Goal: Check status: Check status

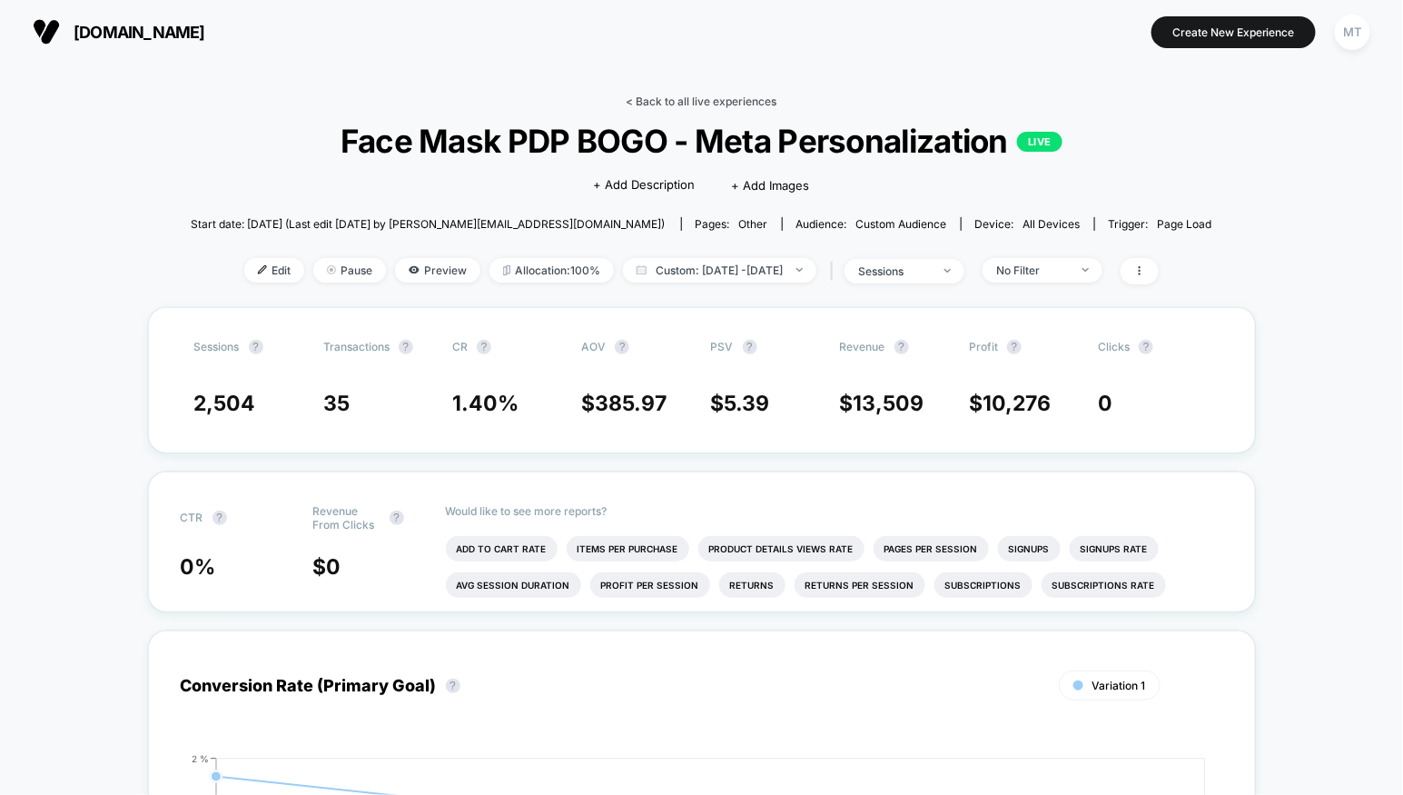
click at [682, 101] on link "< Back to all live experiences" at bounding box center [702, 101] width 151 height 14
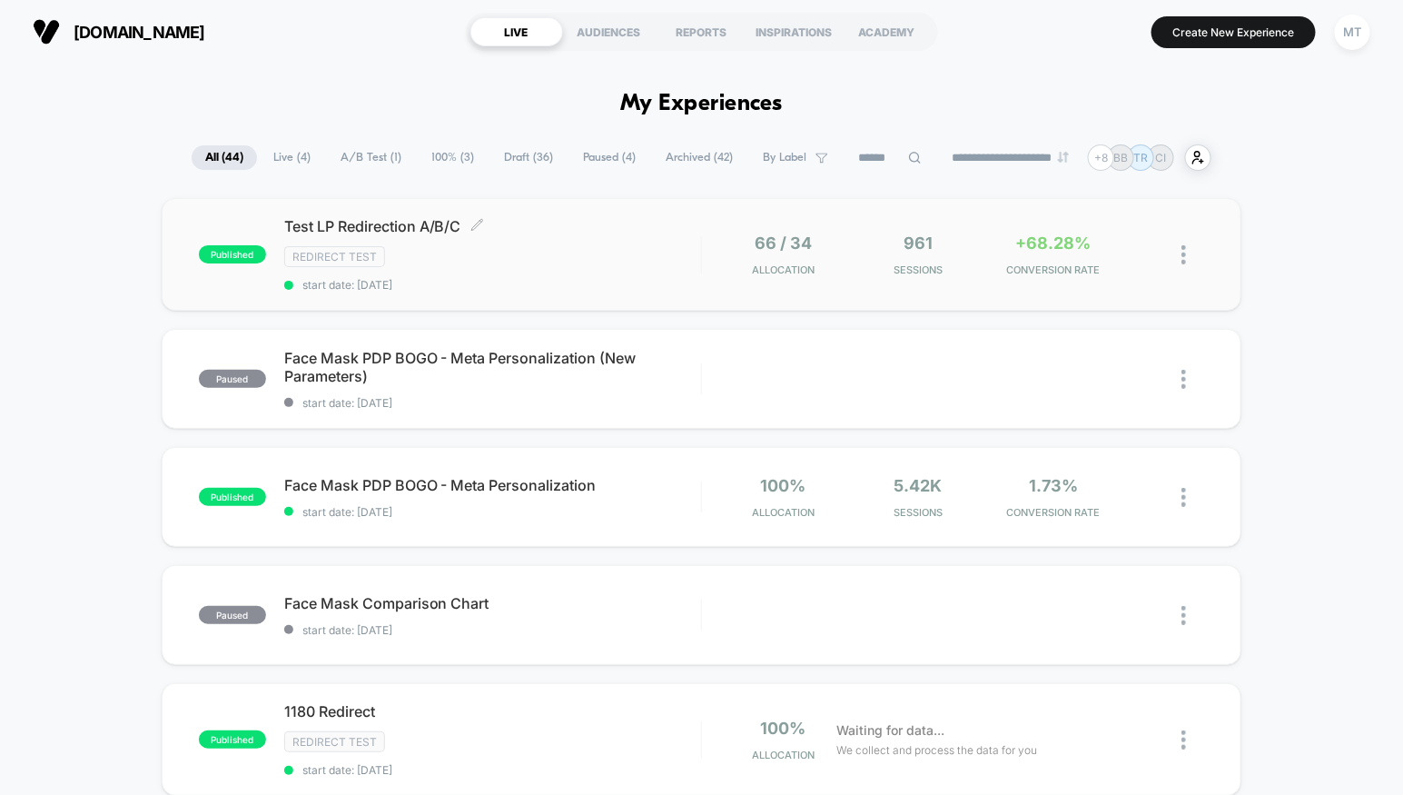
click at [382, 223] on span "Test LP Redirection A/B/C Click to edit experience details" at bounding box center [492, 226] width 417 height 18
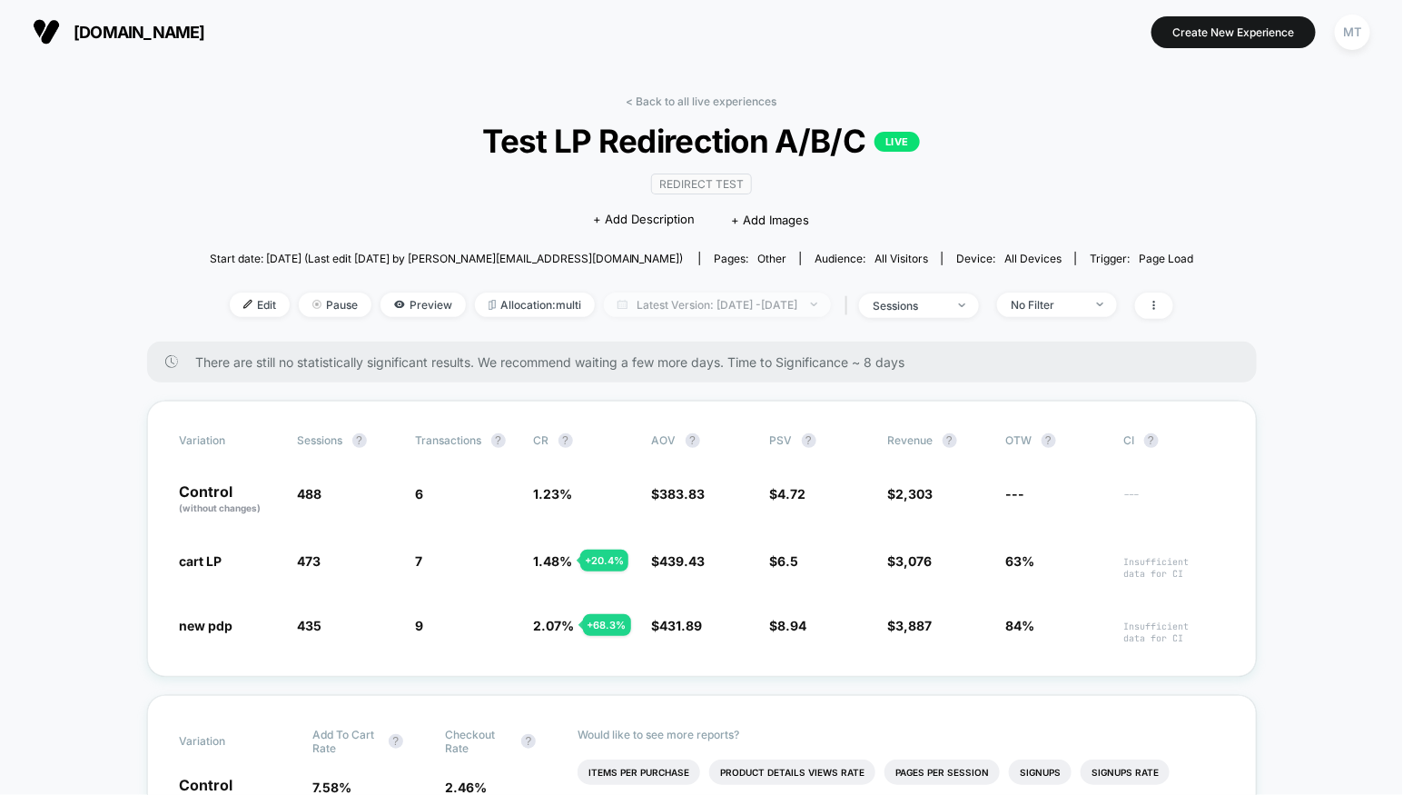
click at [730, 293] on span "Latest Version: [DATE] - [DATE]" at bounding box center [717, 305] width 227 height 25
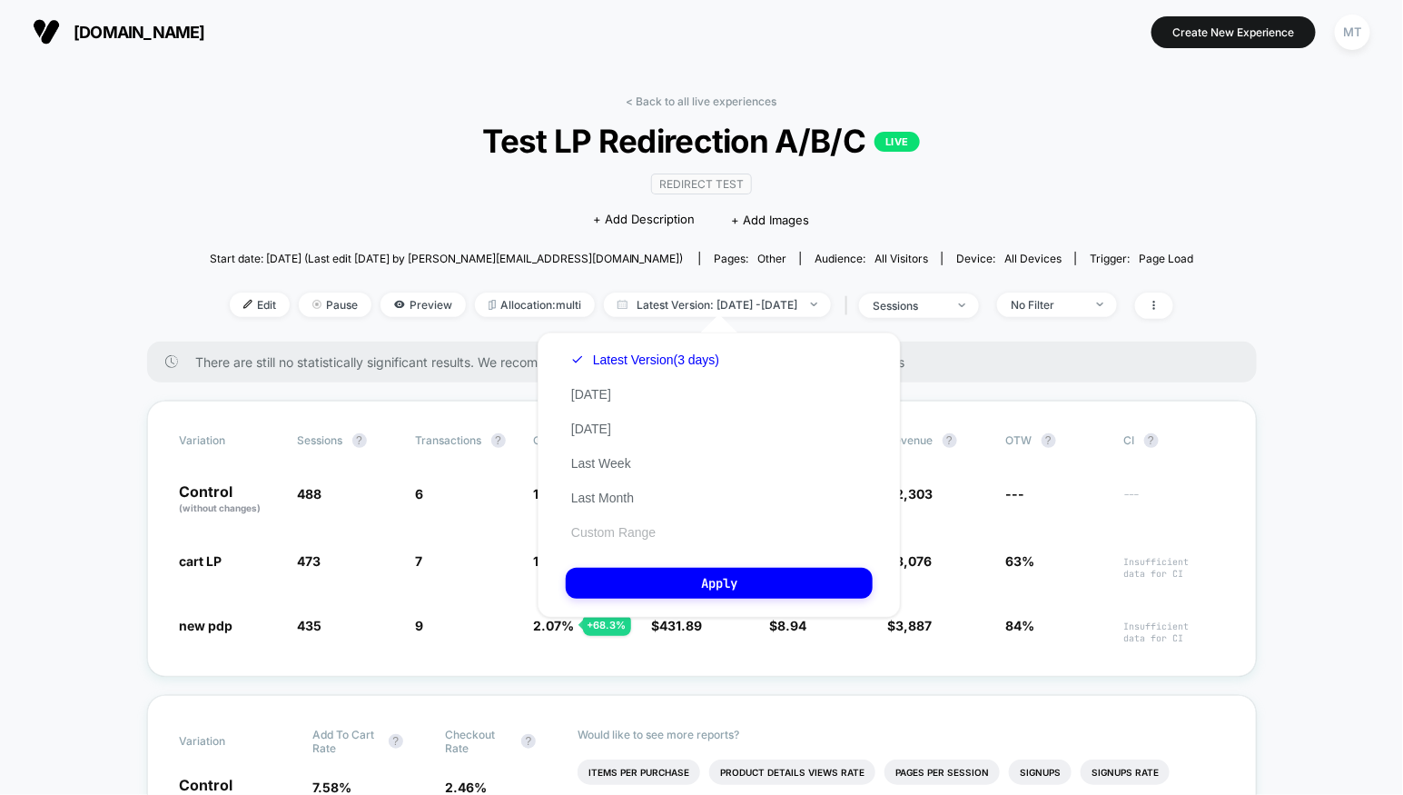
click at [609, 531] on button "Custom Range" at bounding box center [613, 532] width 95 height 16
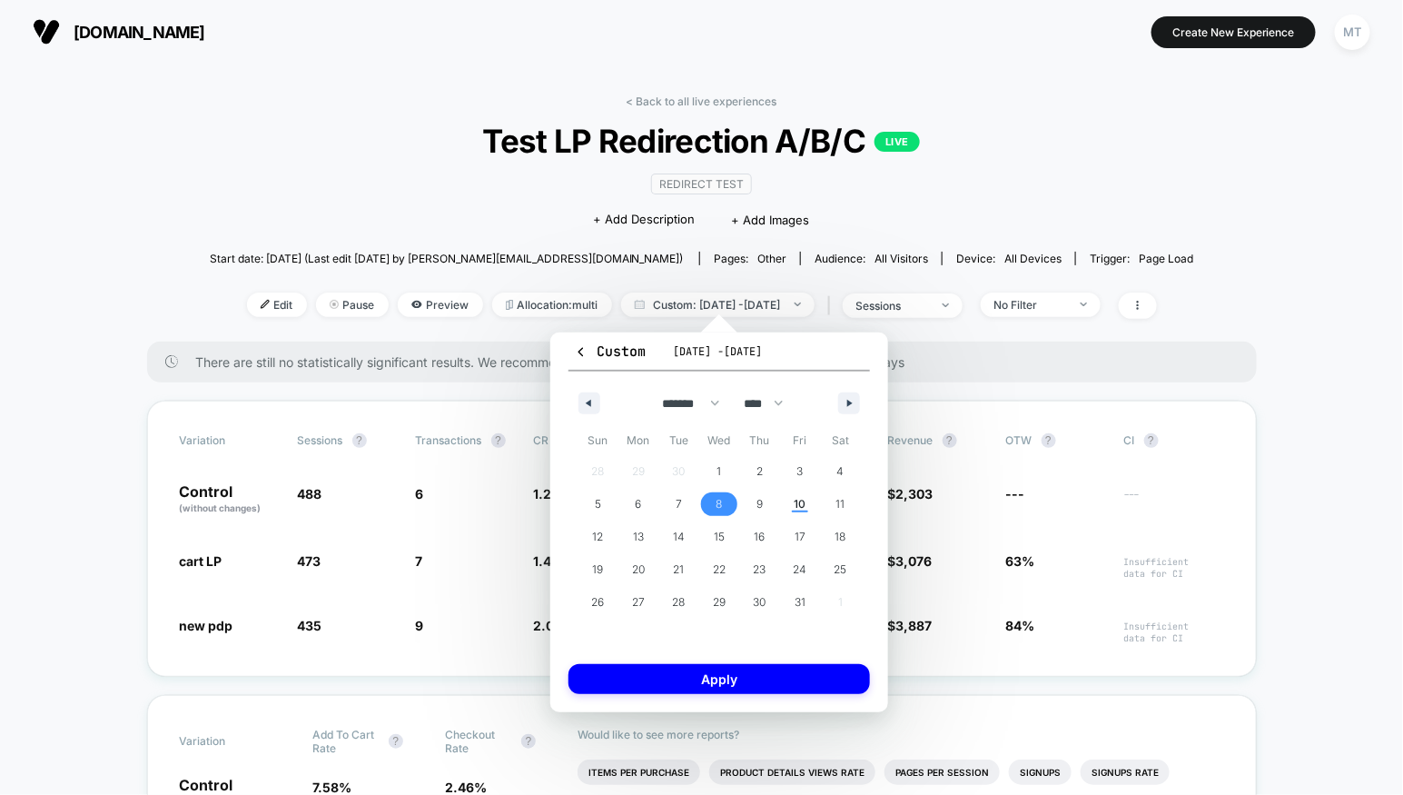
click at [716, 504] on span "8" at bounding box center [719, 504] width 6 height 33
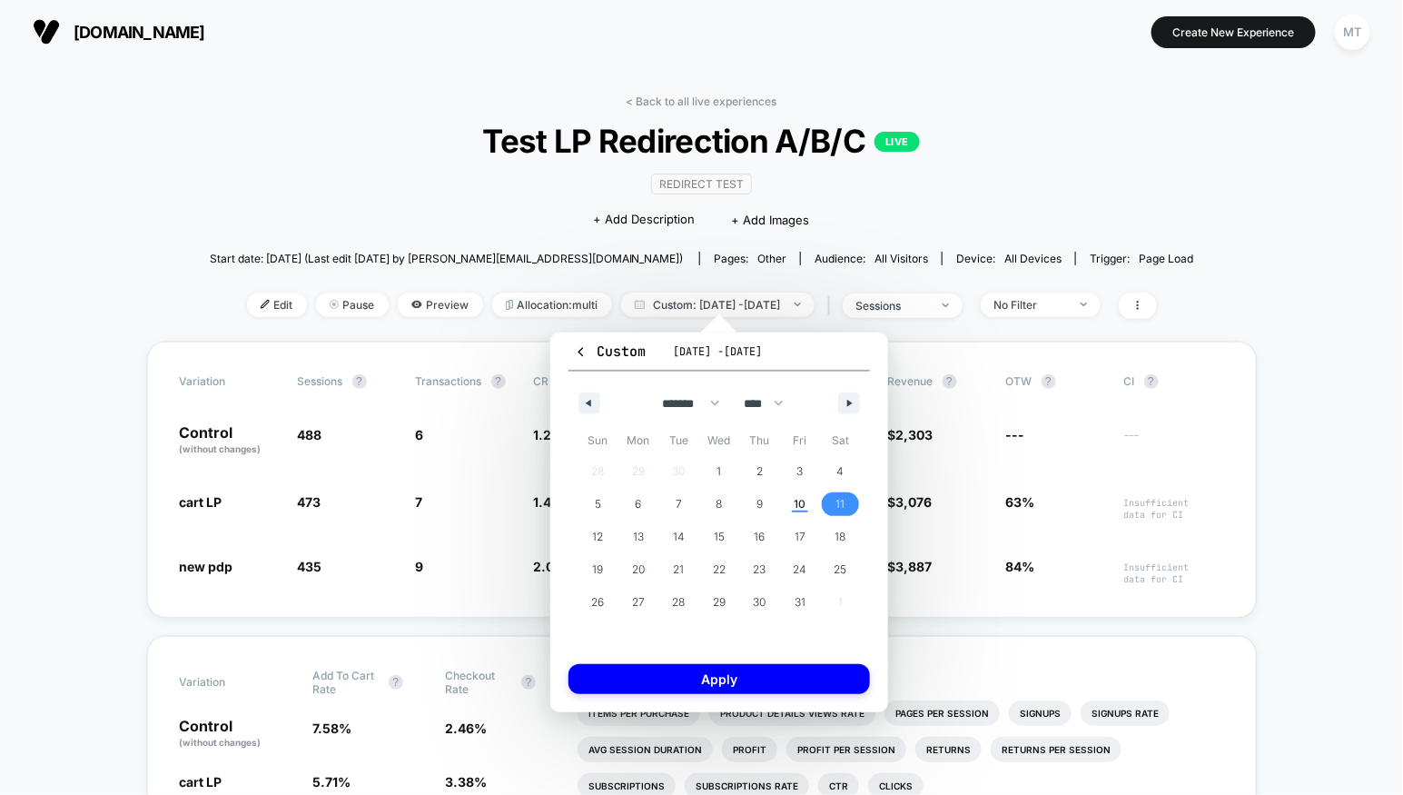
click at [842, 506] on span "11" at bounding box center [841, 504] width 9 height 33
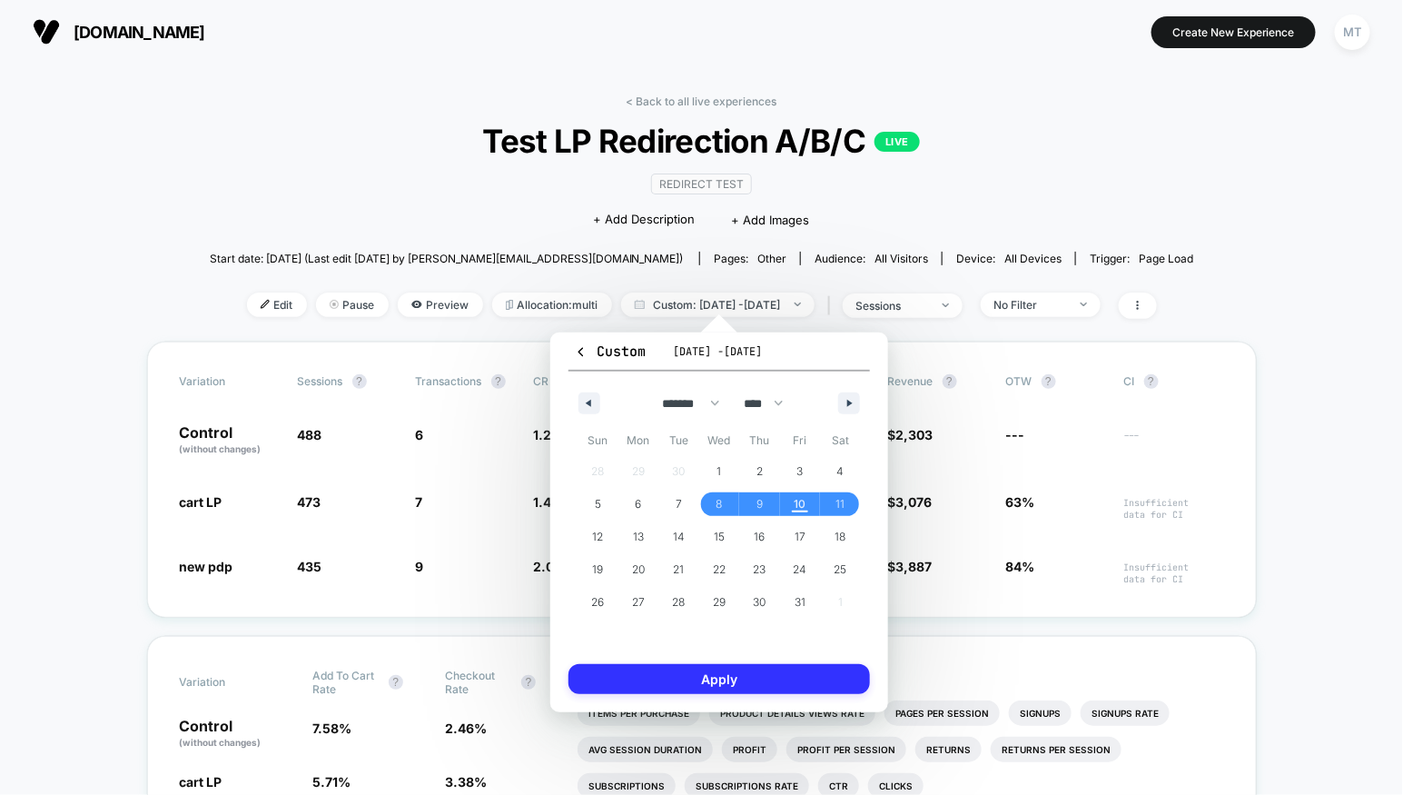
click at [710, 687] on button "Apply" at bounding box center [720, 679] width 302 height 30
